Goal: Transaction & Acquisition: Book appointment/travel/reservation

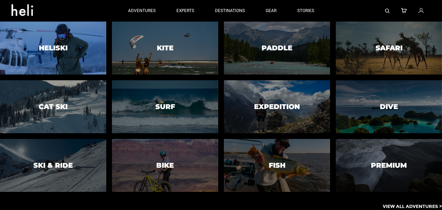
click at [37, 54] on div at bounding box center [53, 48] width 108 height 54
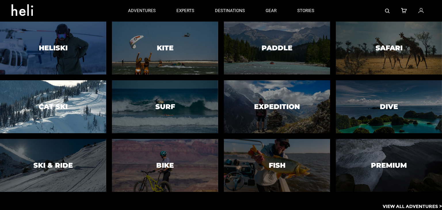
click at [50, 107] on h3 "Cat Ski" at bounding box center [53, 106] width 29 height 7
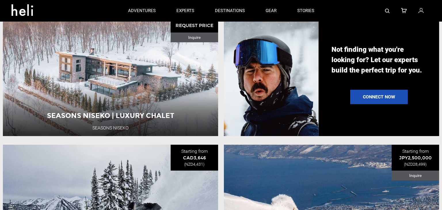
scroll to position [584, 0]
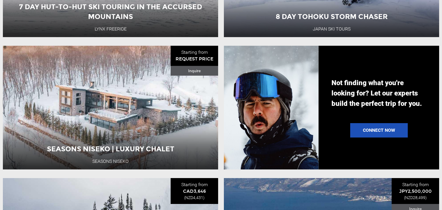
click at [221, 128] on li "Seasons Niseko | Luxury Chalet Seasons Niseko Starting from REQUEST PRICE Inqui…" at bounding box center [110, 108] width 221 height 124
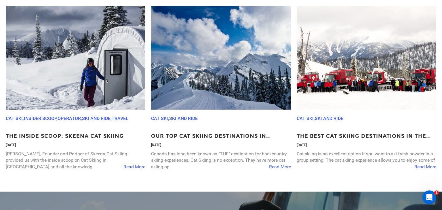
scroll to position [1743, 0]
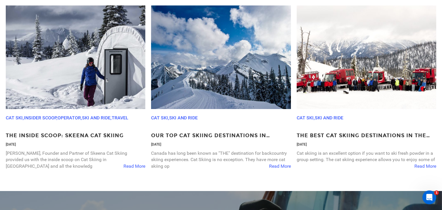
click at [369, 131] on div "Cat Ski , Ski and Ride The Best Cat Skiing Destinations in the US April 4, 2023…" at bounding box center [367, 88] width 140 height 167
click at [363, 137] on p "The Best Cat Skiing Destinations in the US" at bounding box center [367, 135] width 140 height 7
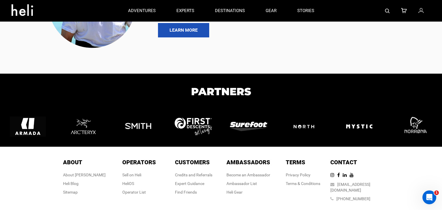
scroll to position [0, 0]
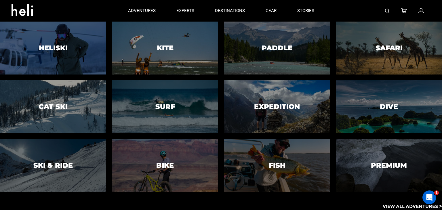
click at [62, 20] on div at bounding box center [65, 11] width 106 height 21
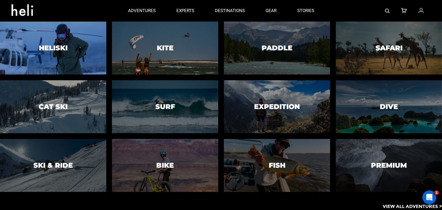
click at [48, 67] on div at bounding box center [53, 48] width 108 height 54
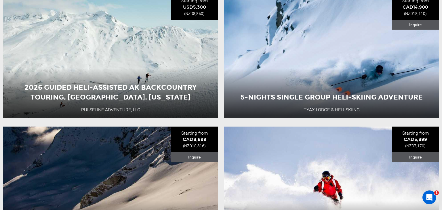
scroll to position [1432, 0]
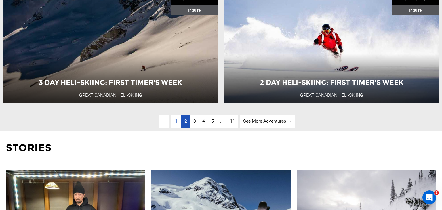
click at [187, 119] on link "page 2" at bounding box center [185, 121] width 9 height 13
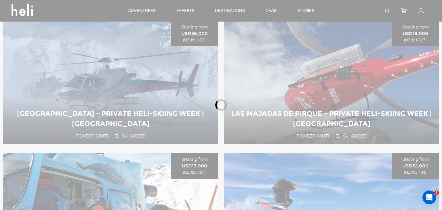
scroll to position [205, 0]
